Goal: Task Accomplishment & Management: Use online tool/utility

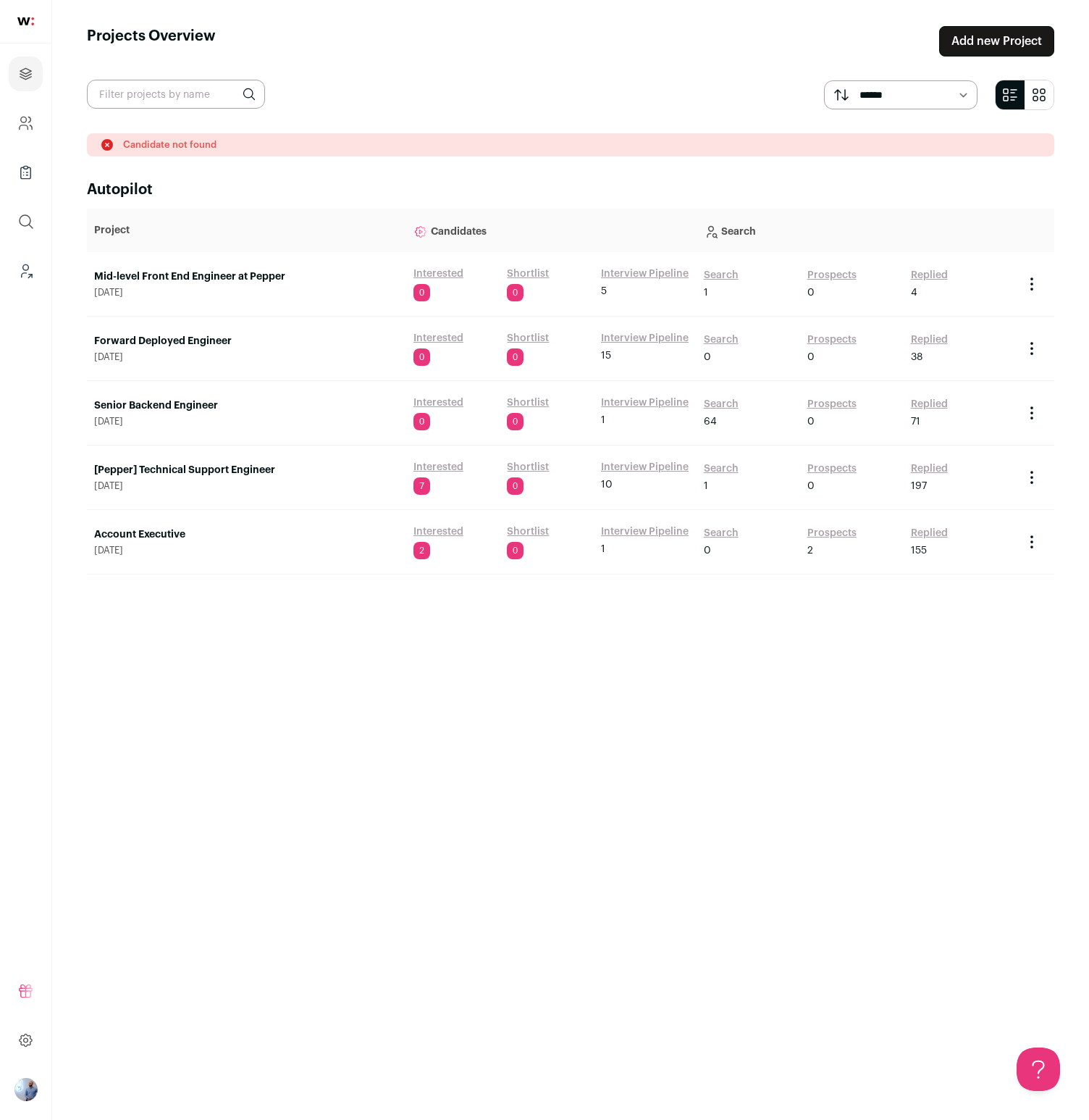
click at [209, 277] on link "Mid-level Front End Engineer at Pepper" at bounding box center [246, 276] width 305 height 14
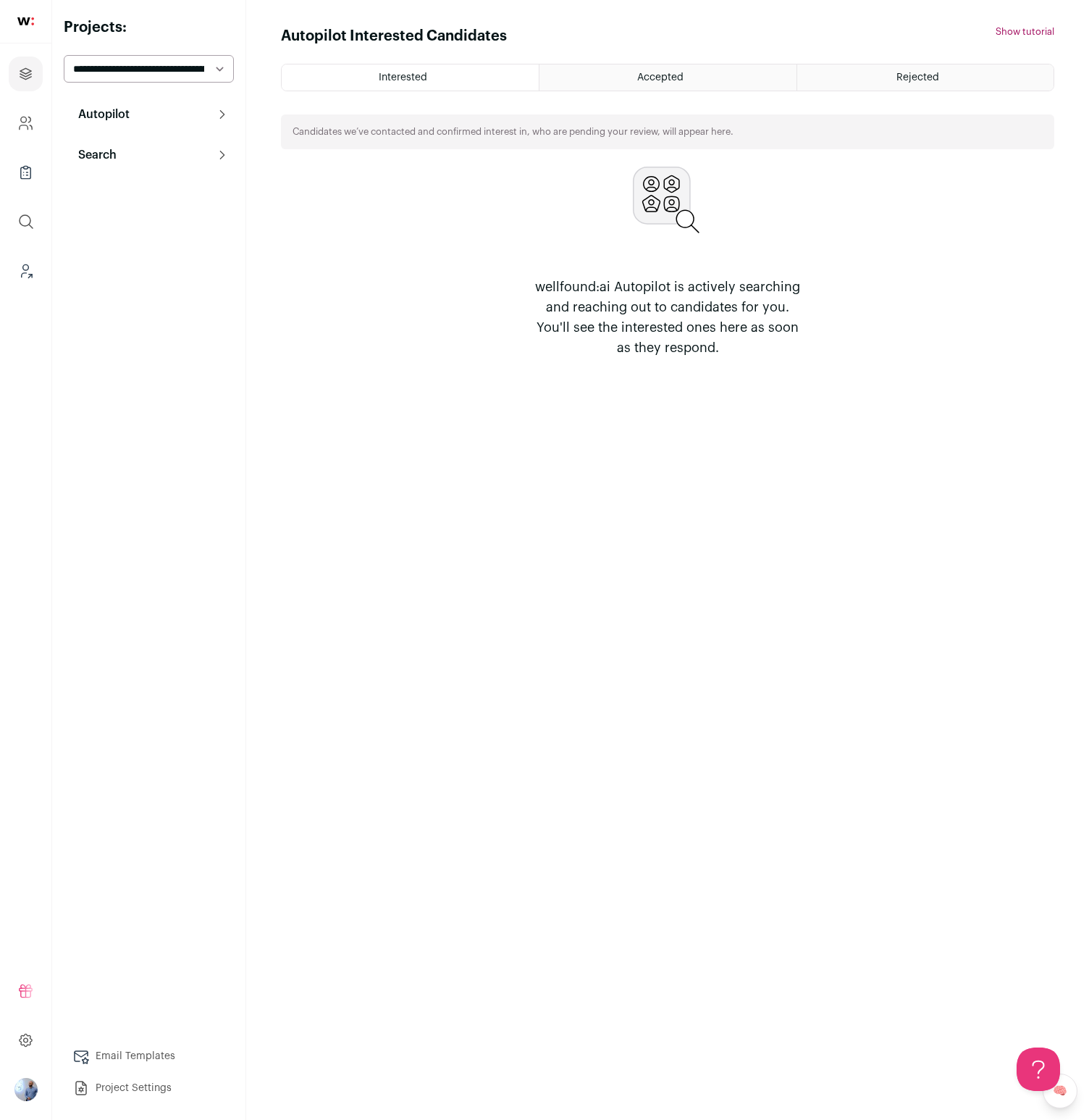
click at [350, 245] on div "wellfound:ai Autopilot is actively searching and reaching out to candidates for…" at bounding box center [667, 262] width 773 height 191
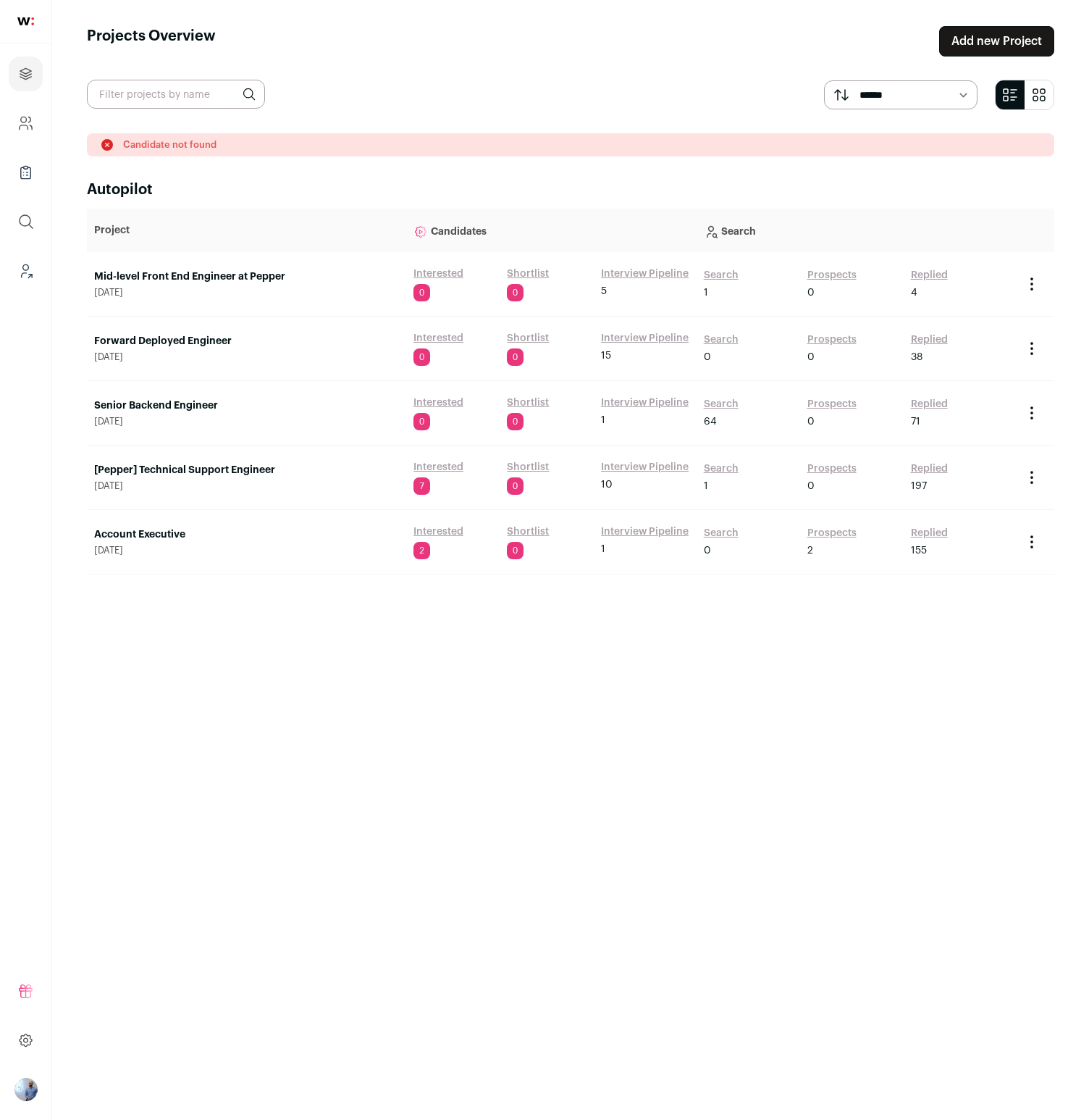
click at [720, 275] on link "Search" at bounding box center [721, 275] width 35 height 14
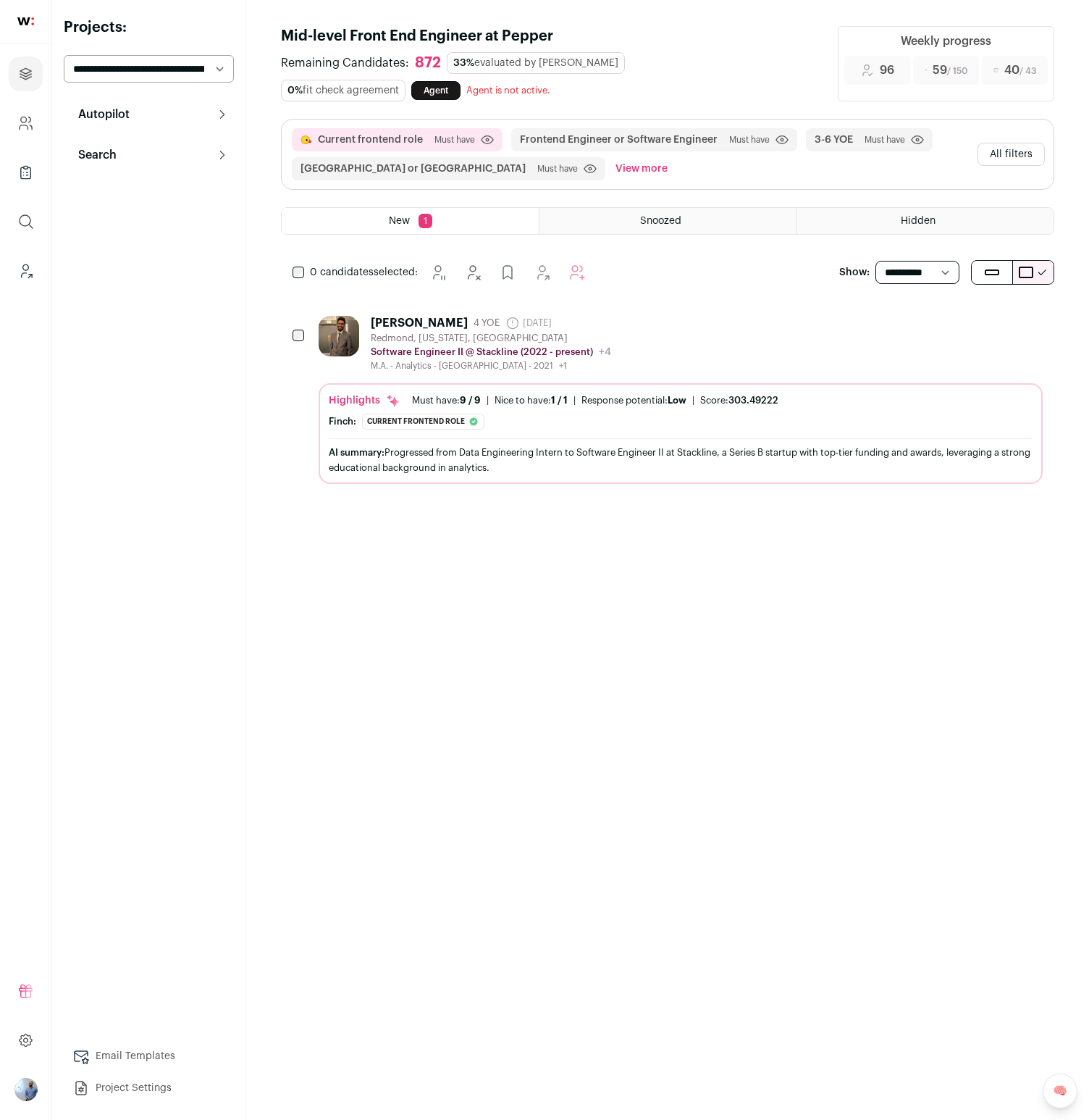
click at [620, 358] on div "[PERSON_NAME] 4 YOE [DATE] Admin only. The last time the profile was scraped. […" at bounding box center [680, 344] width 724 height 56
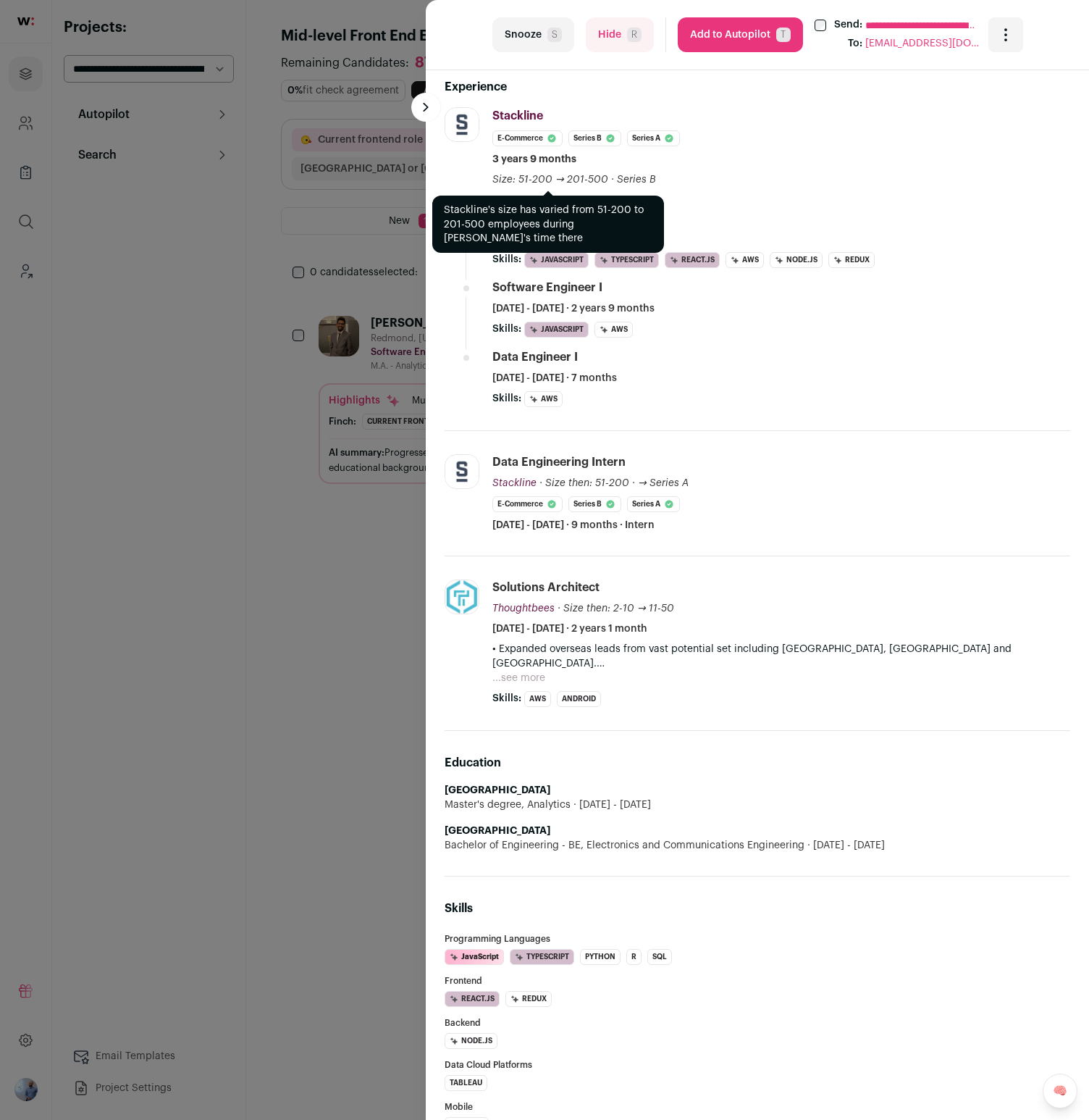
scroll to position [455, 0]
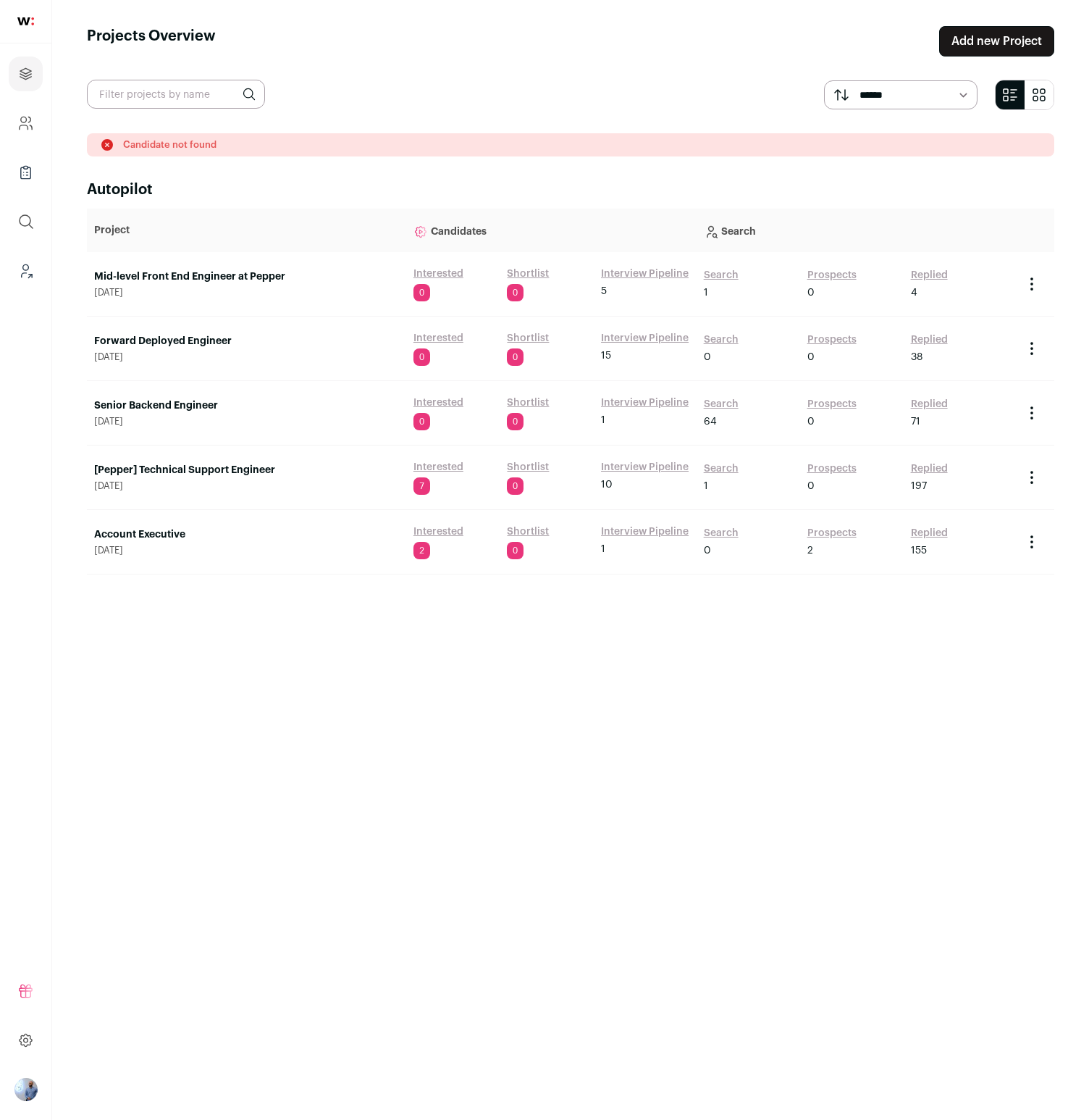
click at [717, 404] on link "Search" at bounding box center [721, 404] width 35 height 14
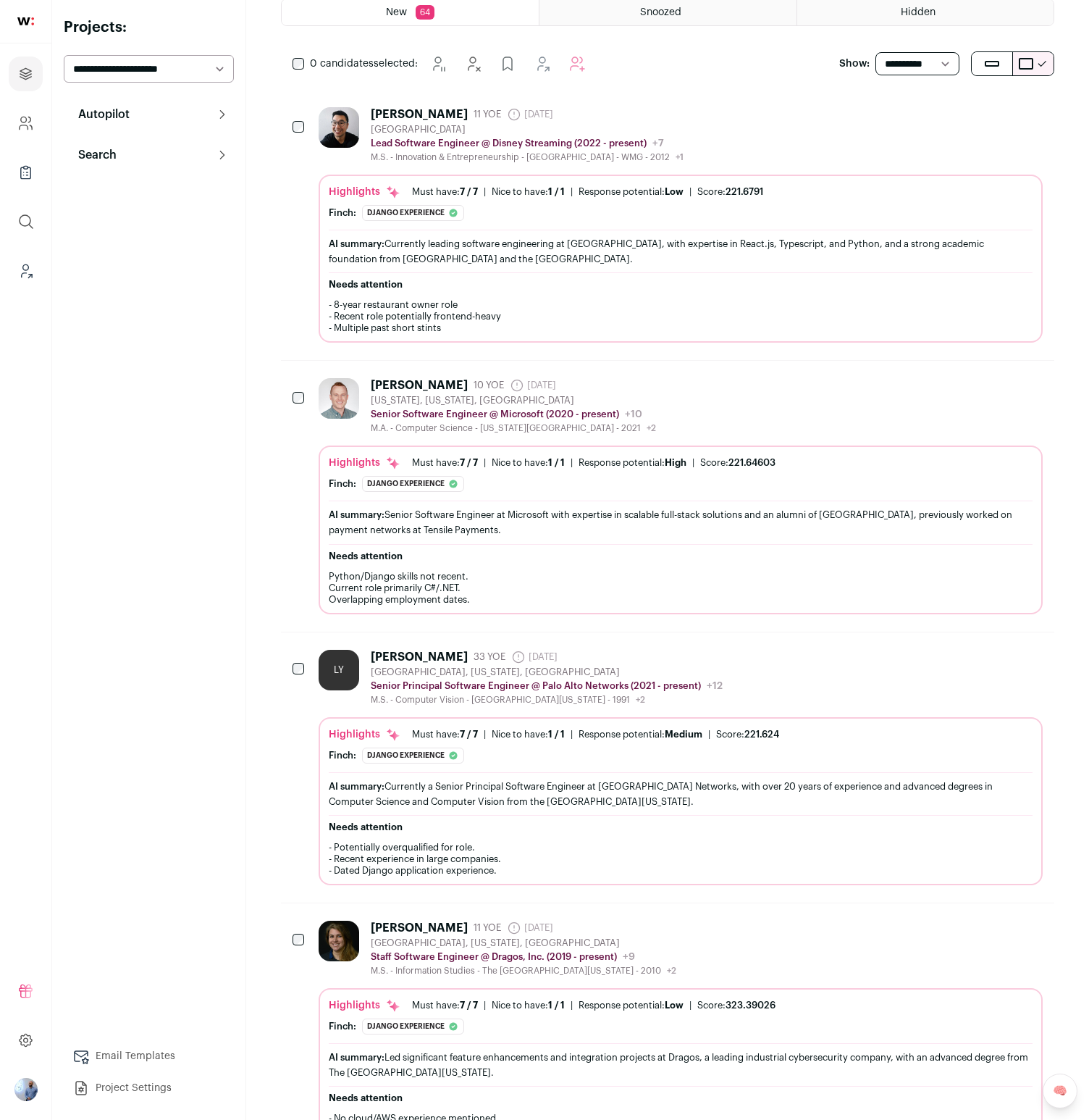
scroll to position [402, 0]
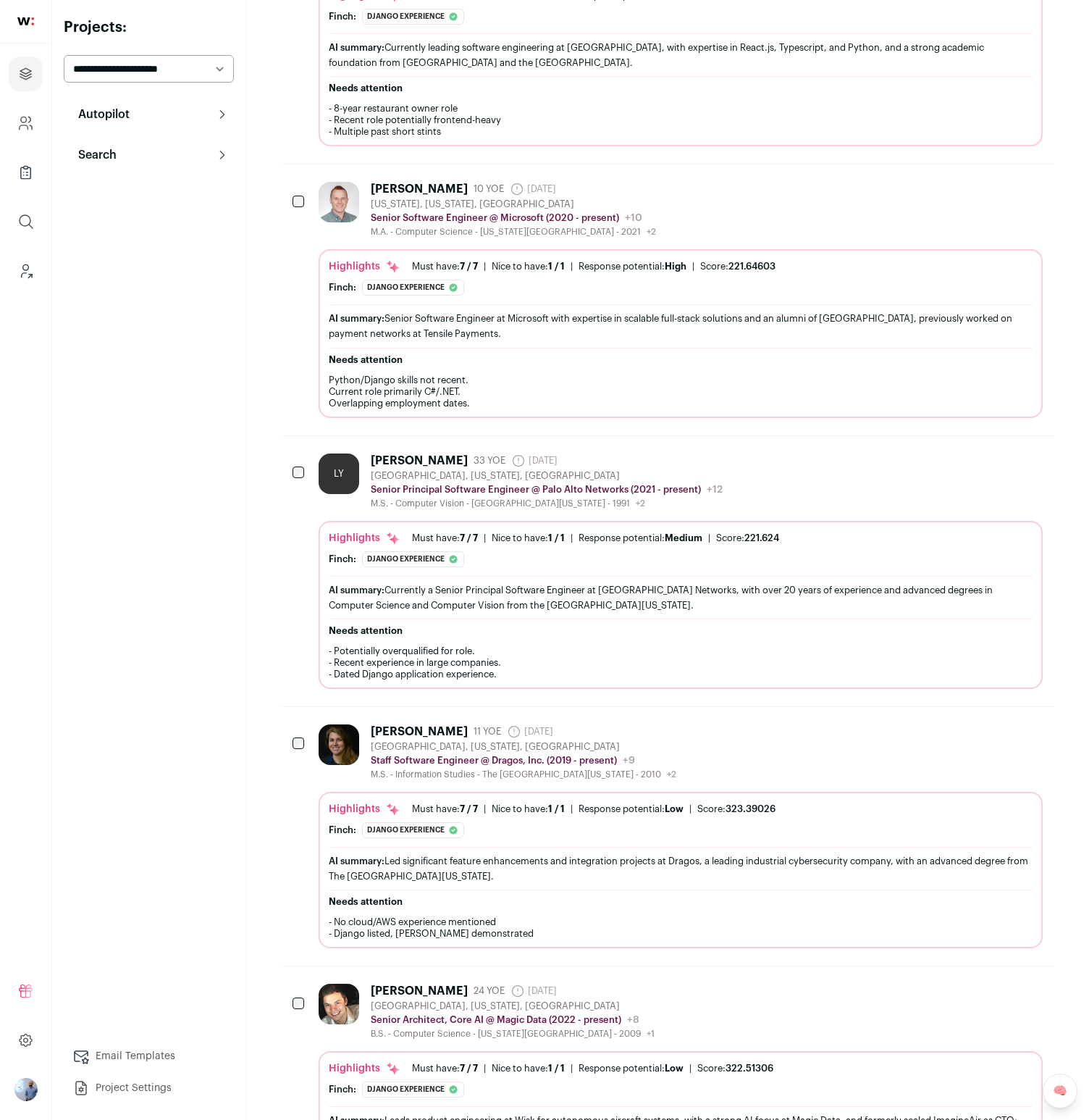
click at [725, 328] on div "AI summary: Senior Software Engineer at Microsoft with expertise in scalable fu…" at bounding box center [680, 326] width 704 height 30
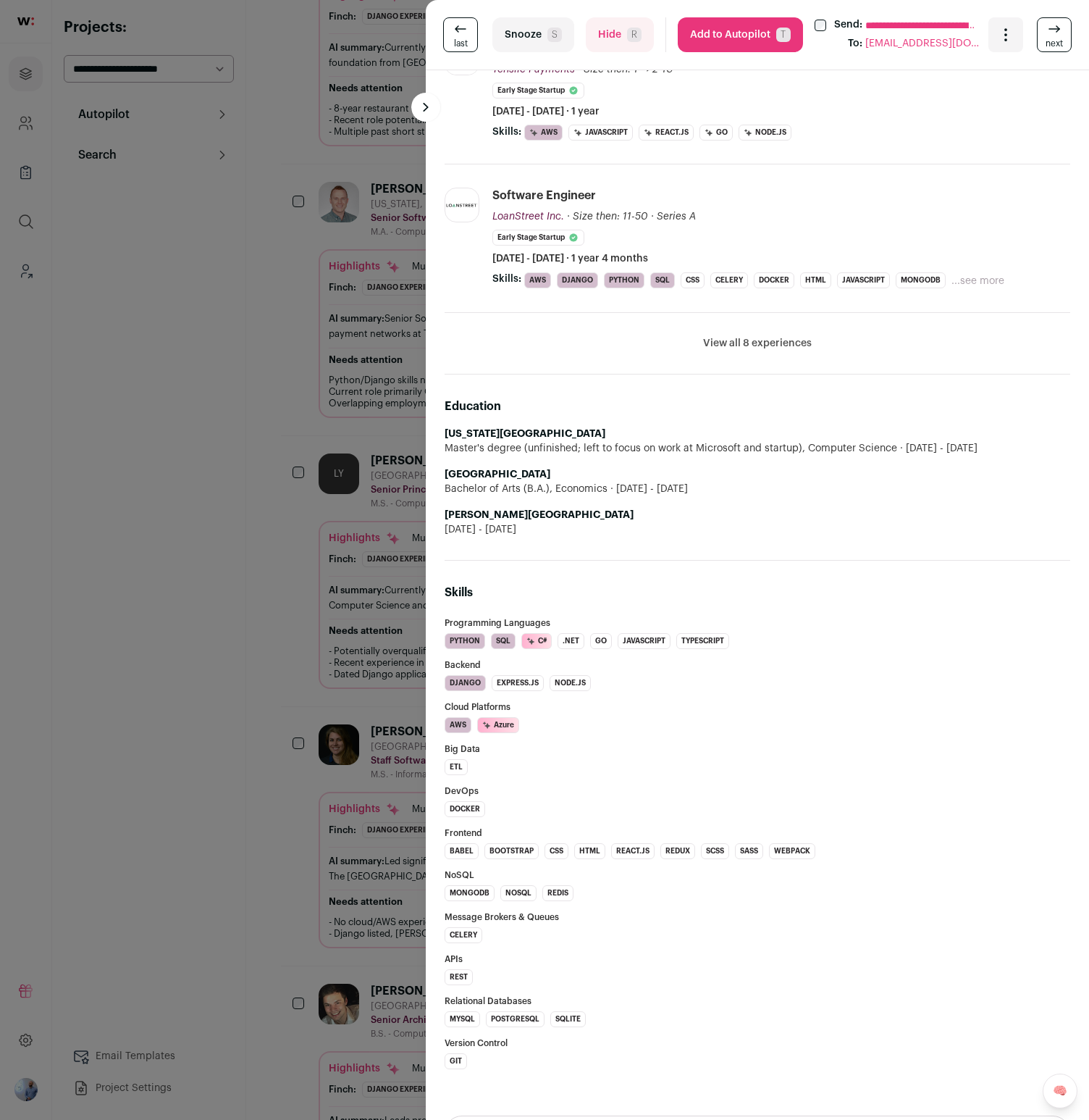
scroll to position [709, 0]
